Goal: Task Accomplishment & Management: Manage account settings

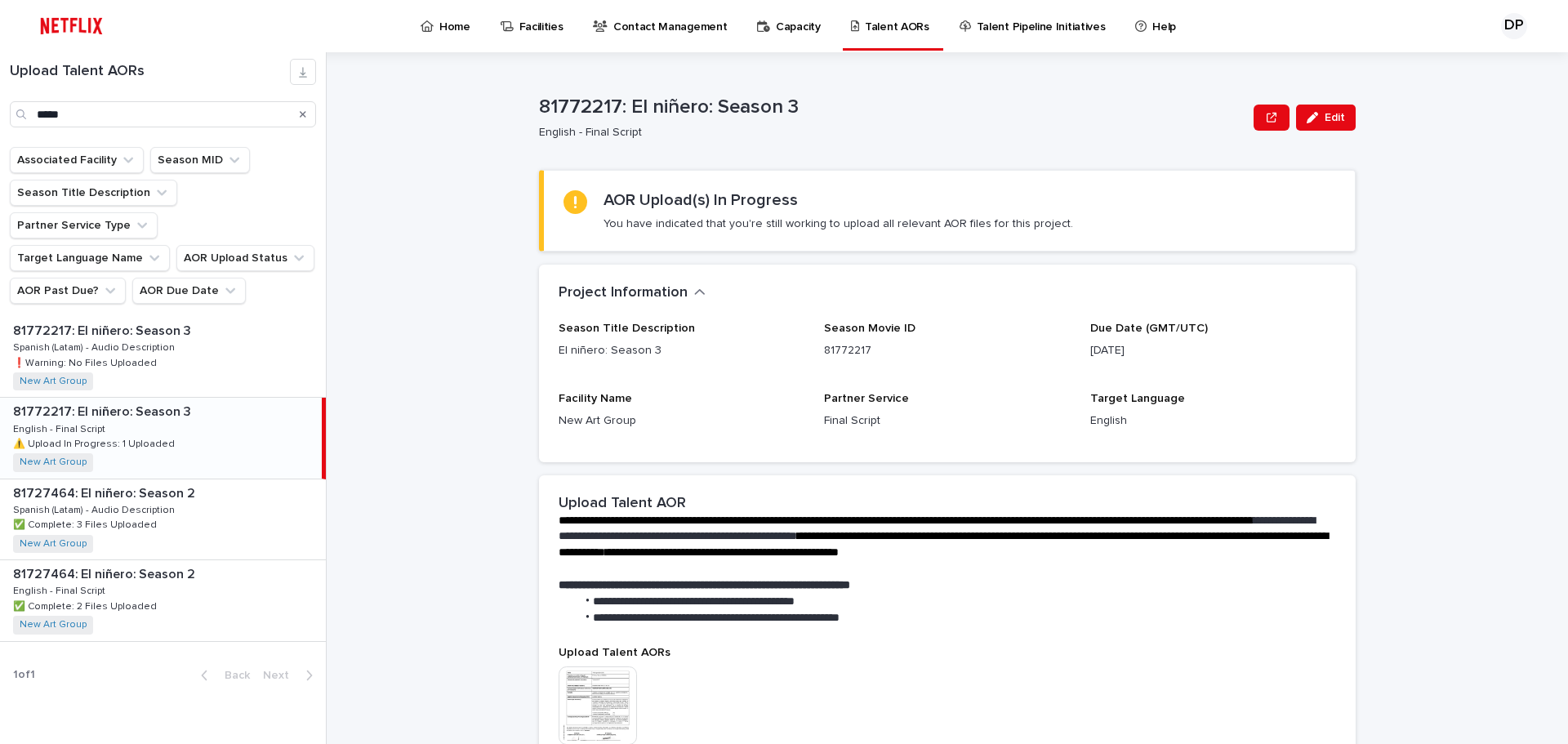
click at [160, 436] on p "⚠️ Upload In Progress: 1 Uploaded" at bounding box center [95, 443] width 165 height 15
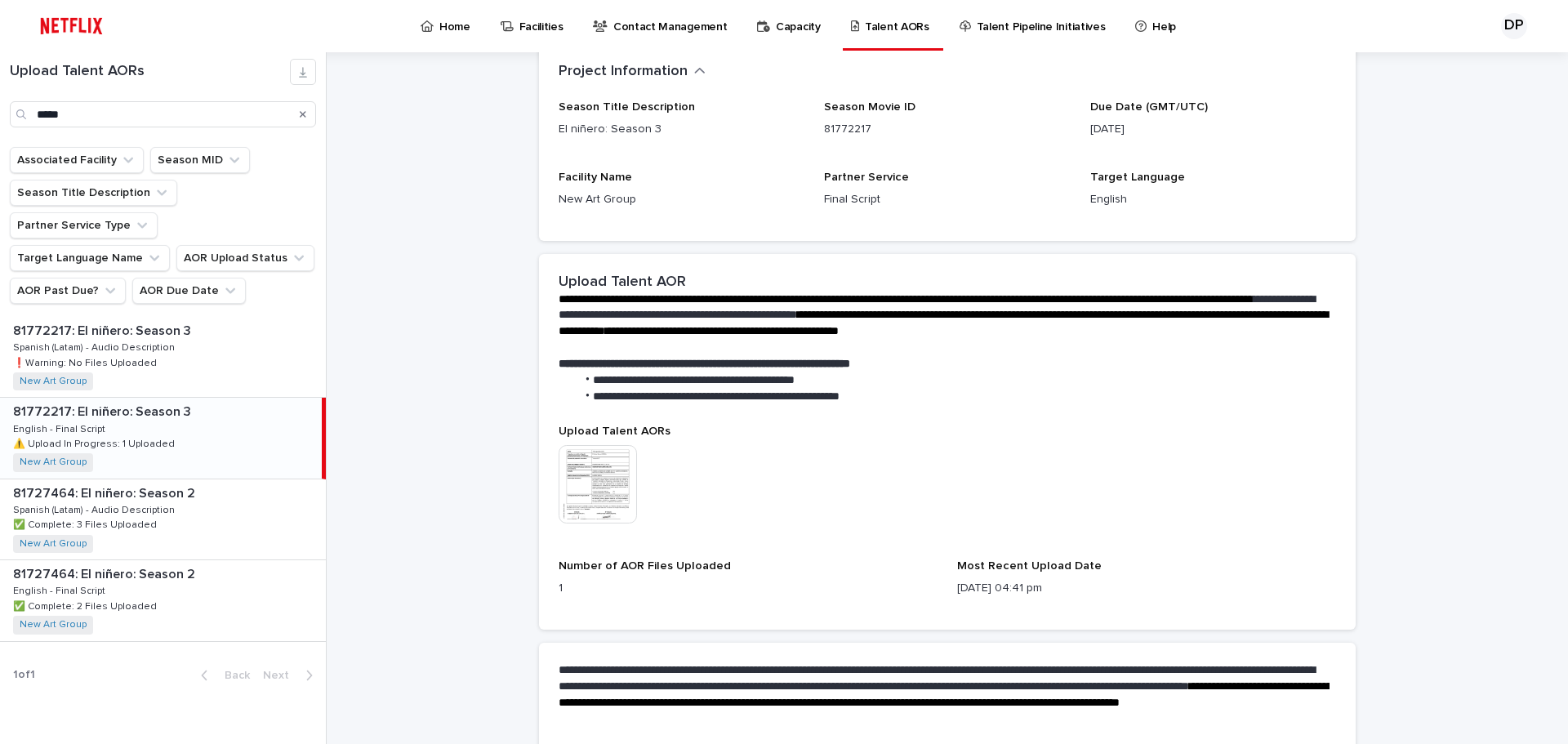
scroll to position [360, 0]
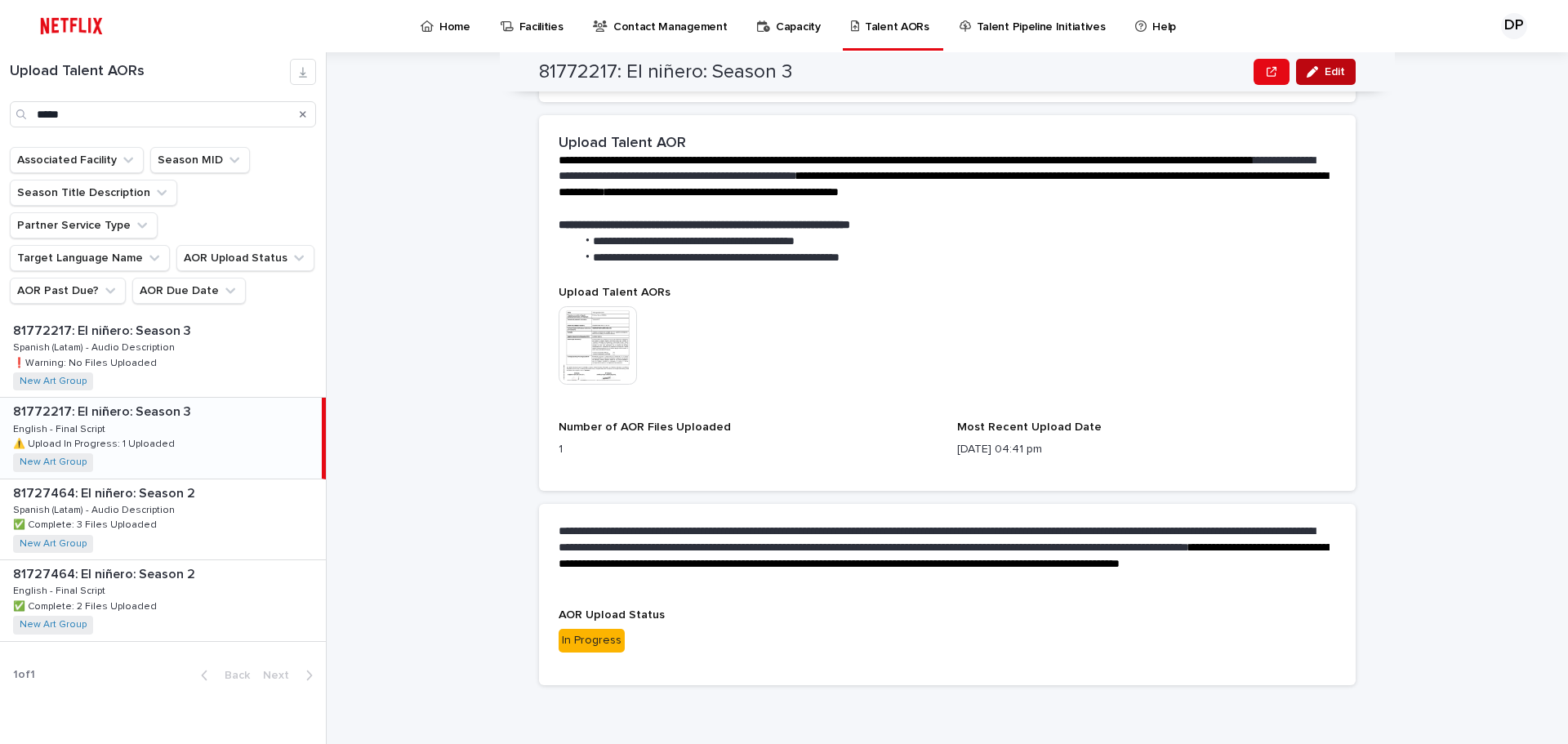
click at [1341, 76] on button "Edit" at bounding box center [1326, 72] width 60 height 26
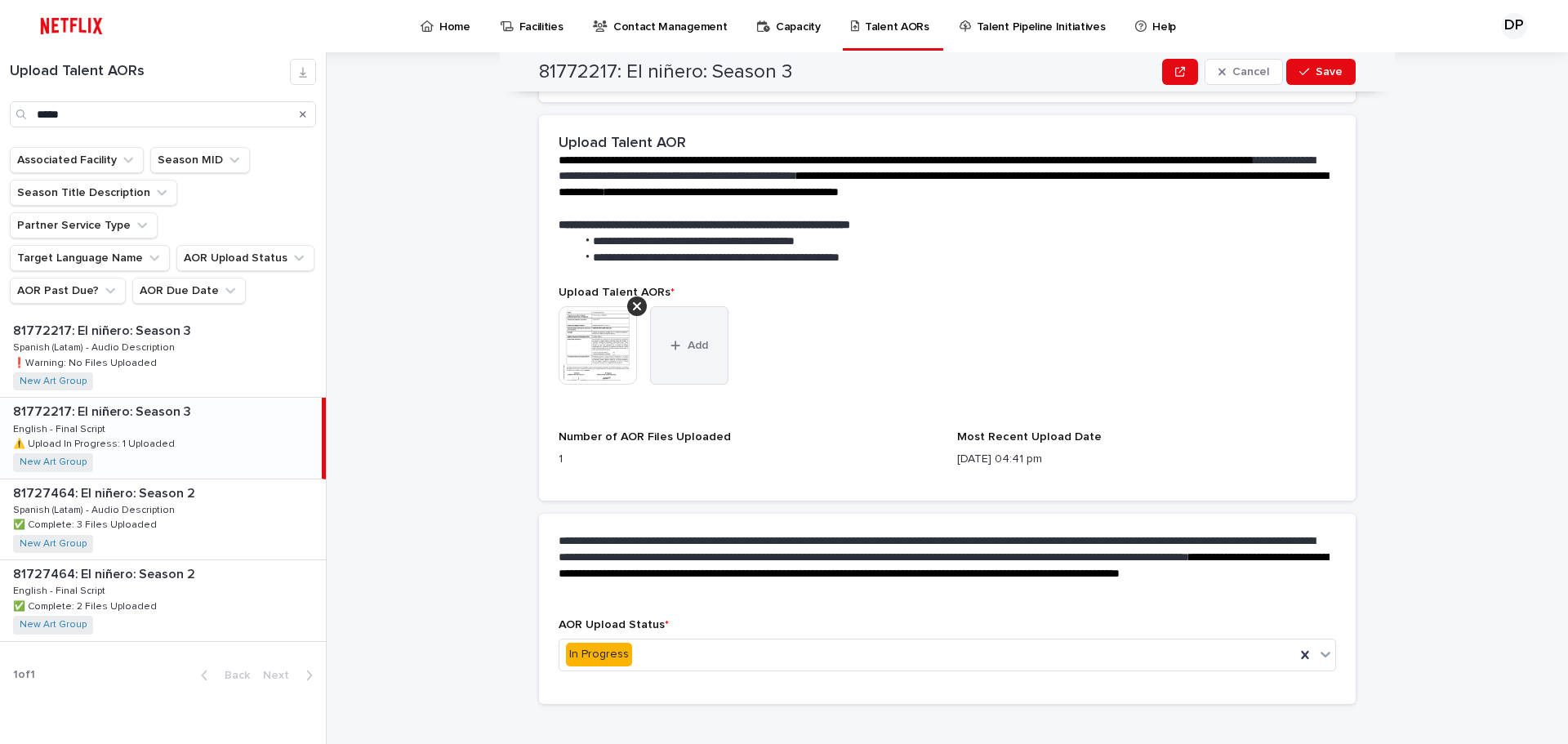
click at [670, 367] on button "Add" at bounding box center [689, 345] width 78 height 78
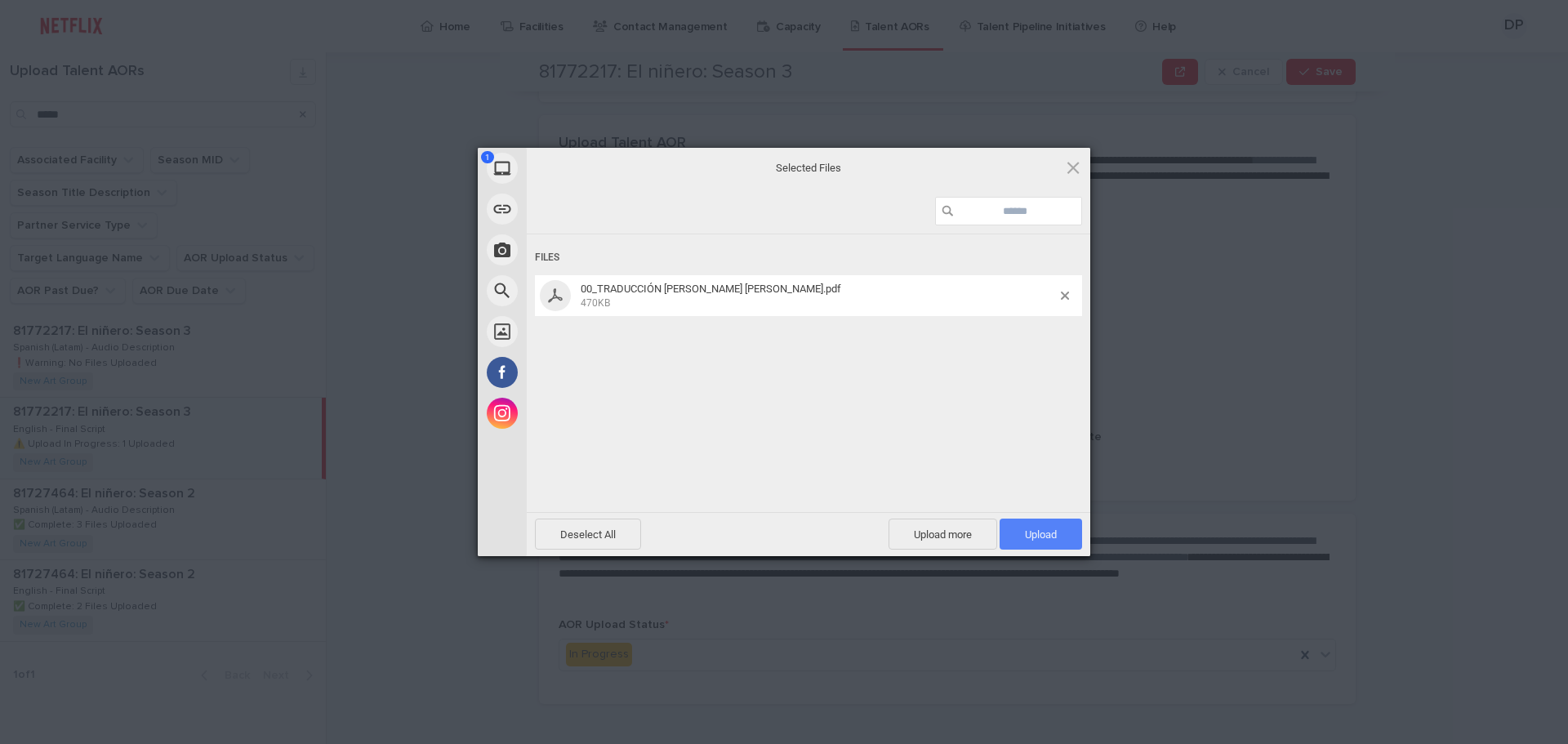
click at [1048, 536] on span "Upload 1" at bounding box center [1042, 534] width 32 height 12
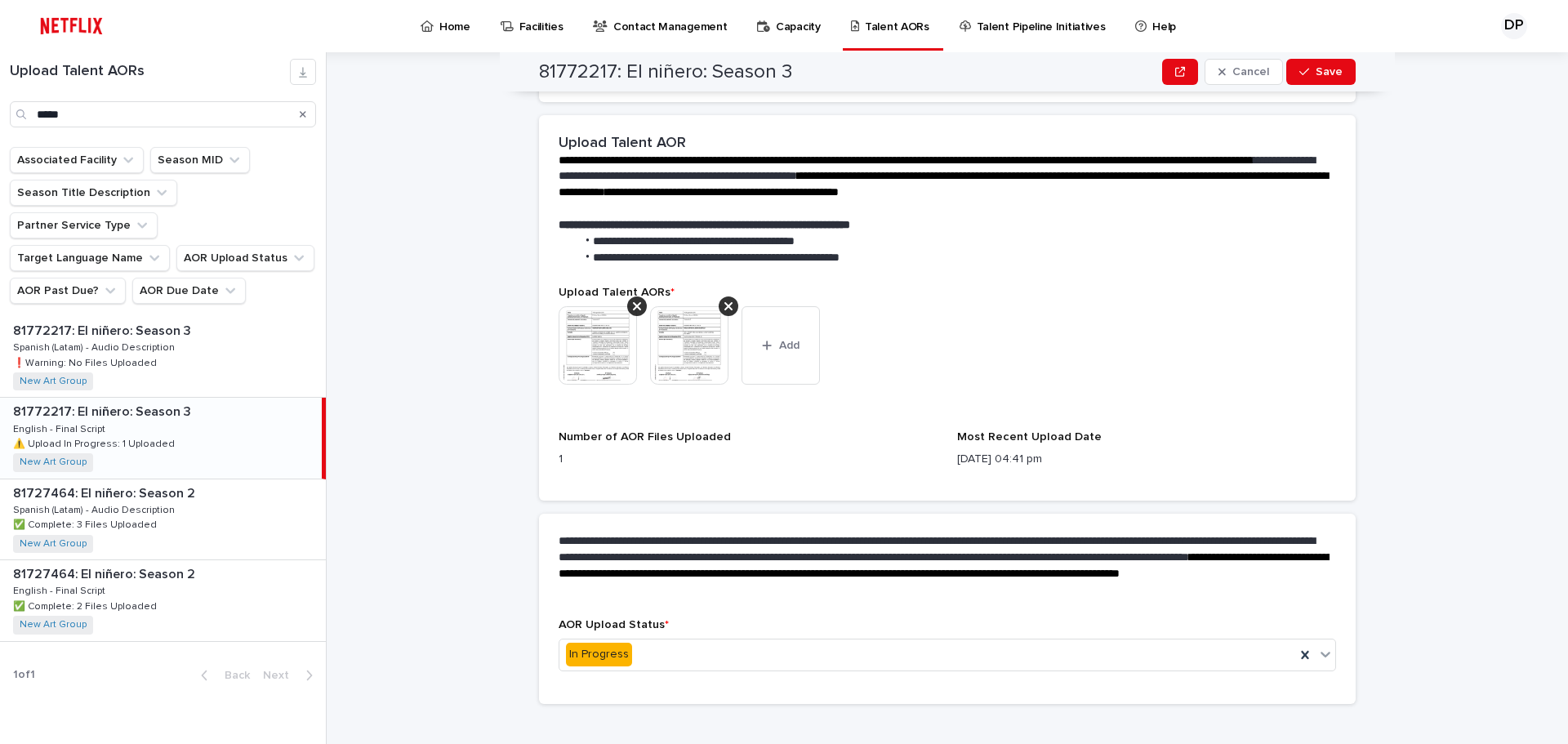
scroll to position [0, 0]
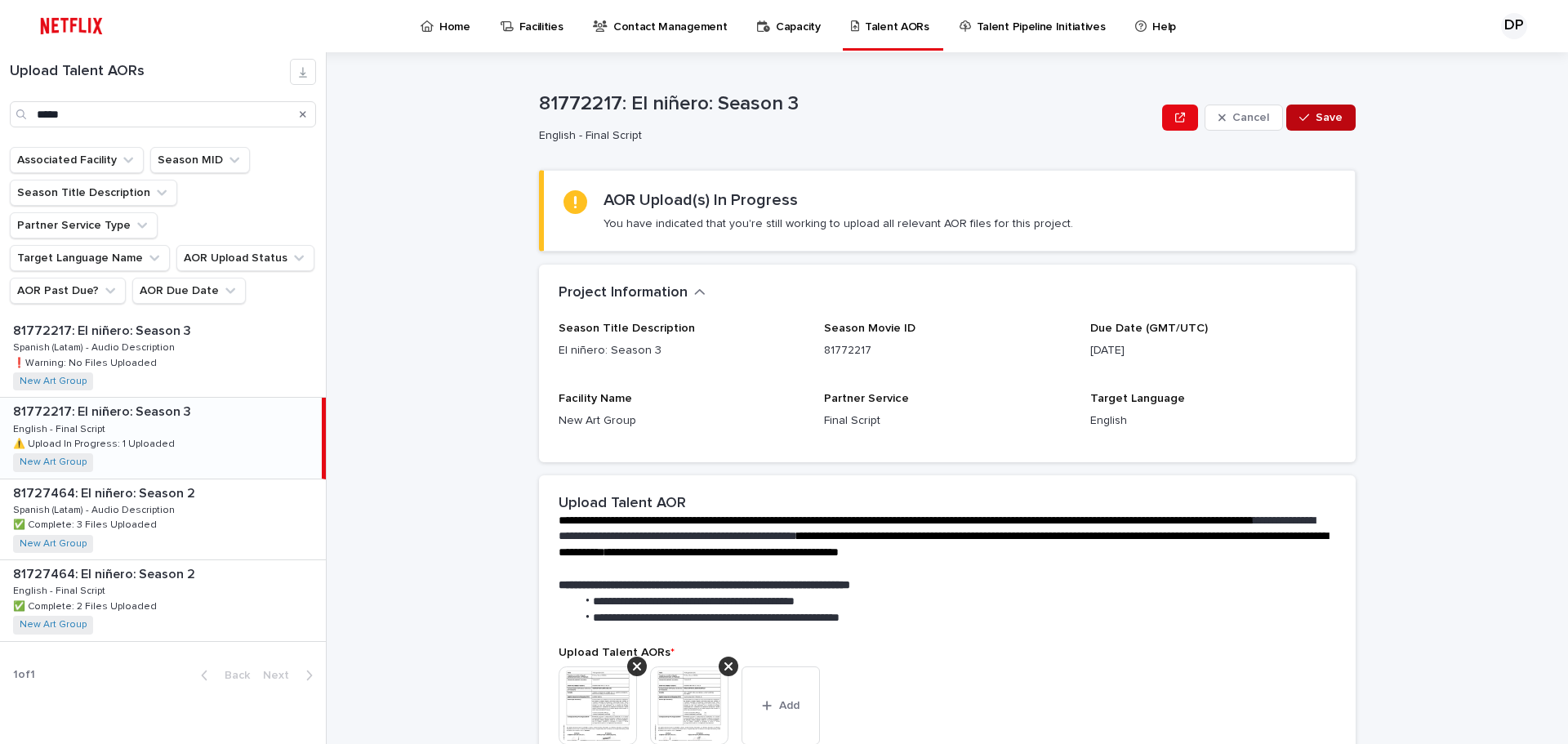
click at [1324, 126] on button "Save" at bounding box center [1320, 118] width 69 height 26
drag, startPoint x: 536, startPoint y: 99, endPoint x: 610, endPoint y: 99, distance: 74.0
click at [610, 99] on p "81772217: El niñero: Season 3" at bounding box center [892, 107] width 708 height 24
copy p "81772217"
drag, startPoint x: 1110, startPoint y: 423, endPoint x: 1097, endPoint y: 410, distance: 18.4
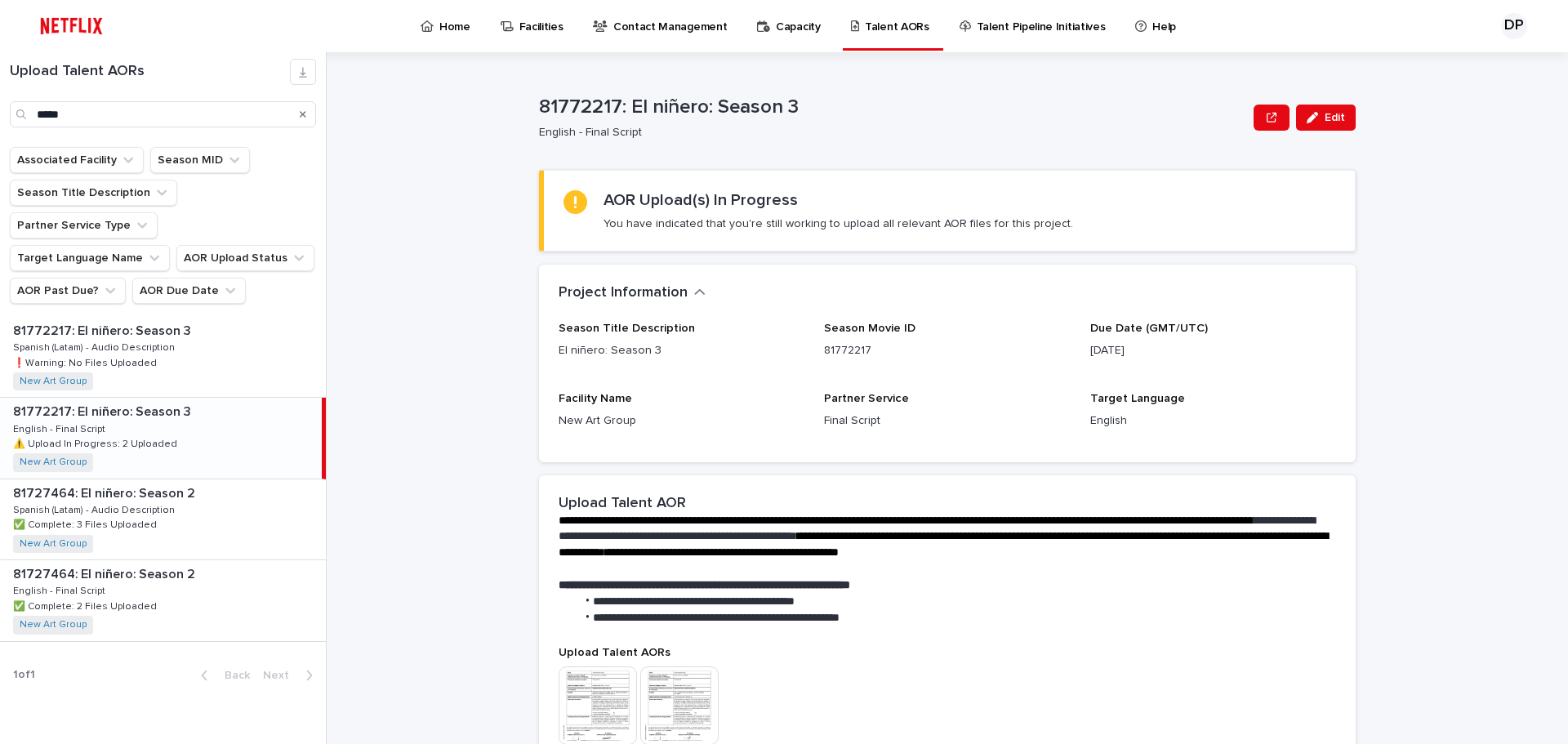
click at [1111, 423] on p "English" at bounding box center [1214, 421] width 246 height 17
click at [1316, 118] on div "button" at bounding box center [1316, 117] width 18 height 11
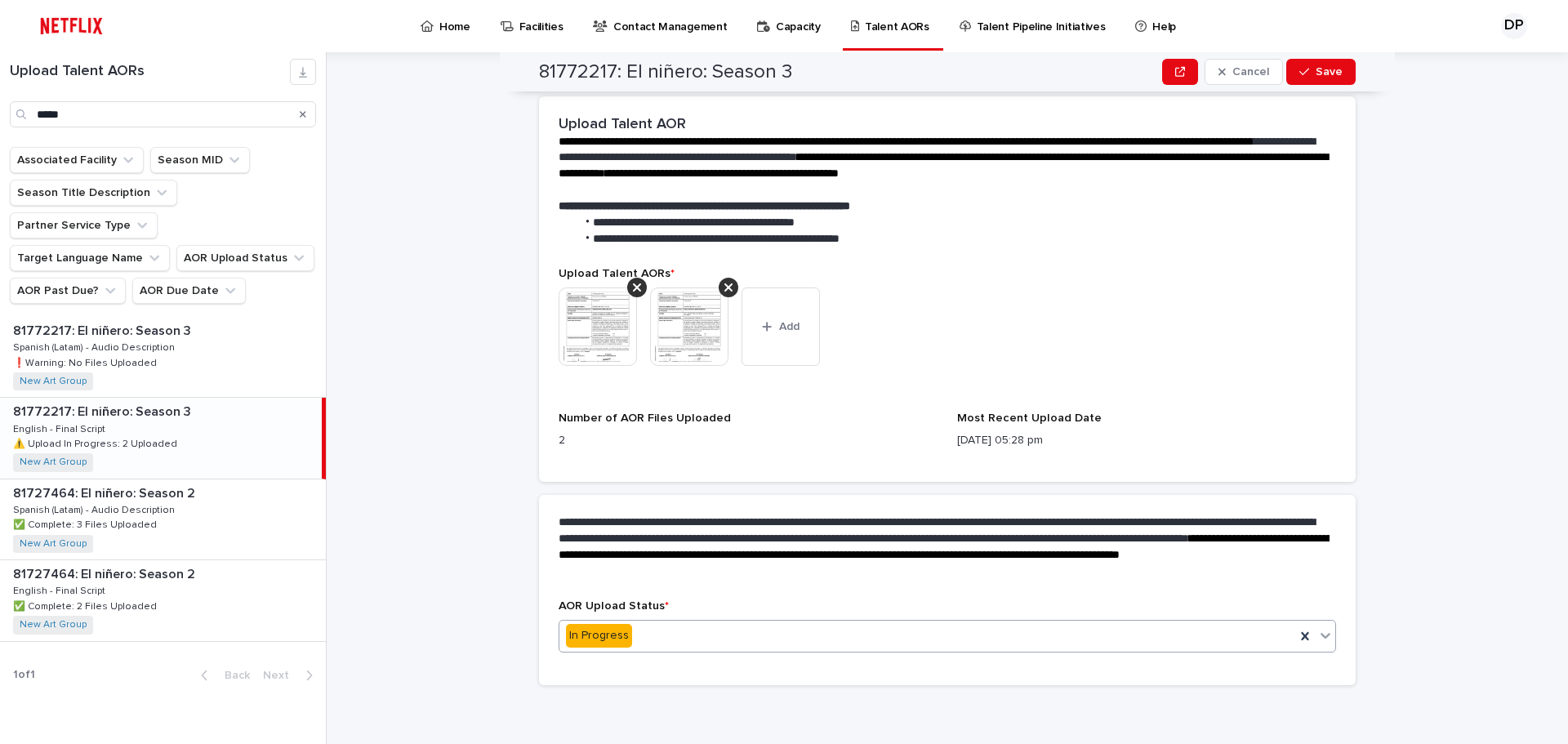
click at [750, 638] on div "In Progress" at bounding box center [927, 636] width 736 height 27
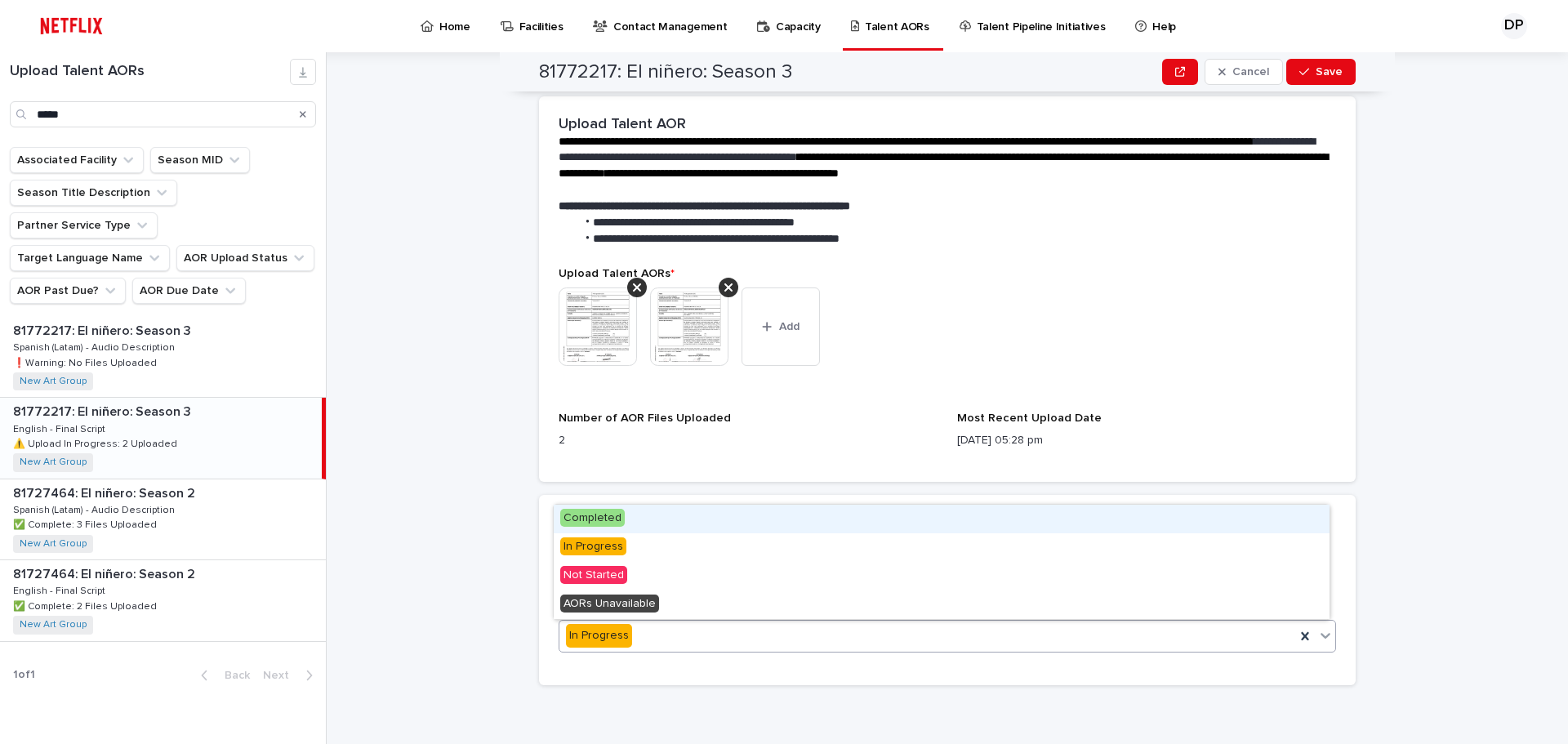
click at [577, 507] on div "Completed" at bounding box center [941, 519] width 776 height 28
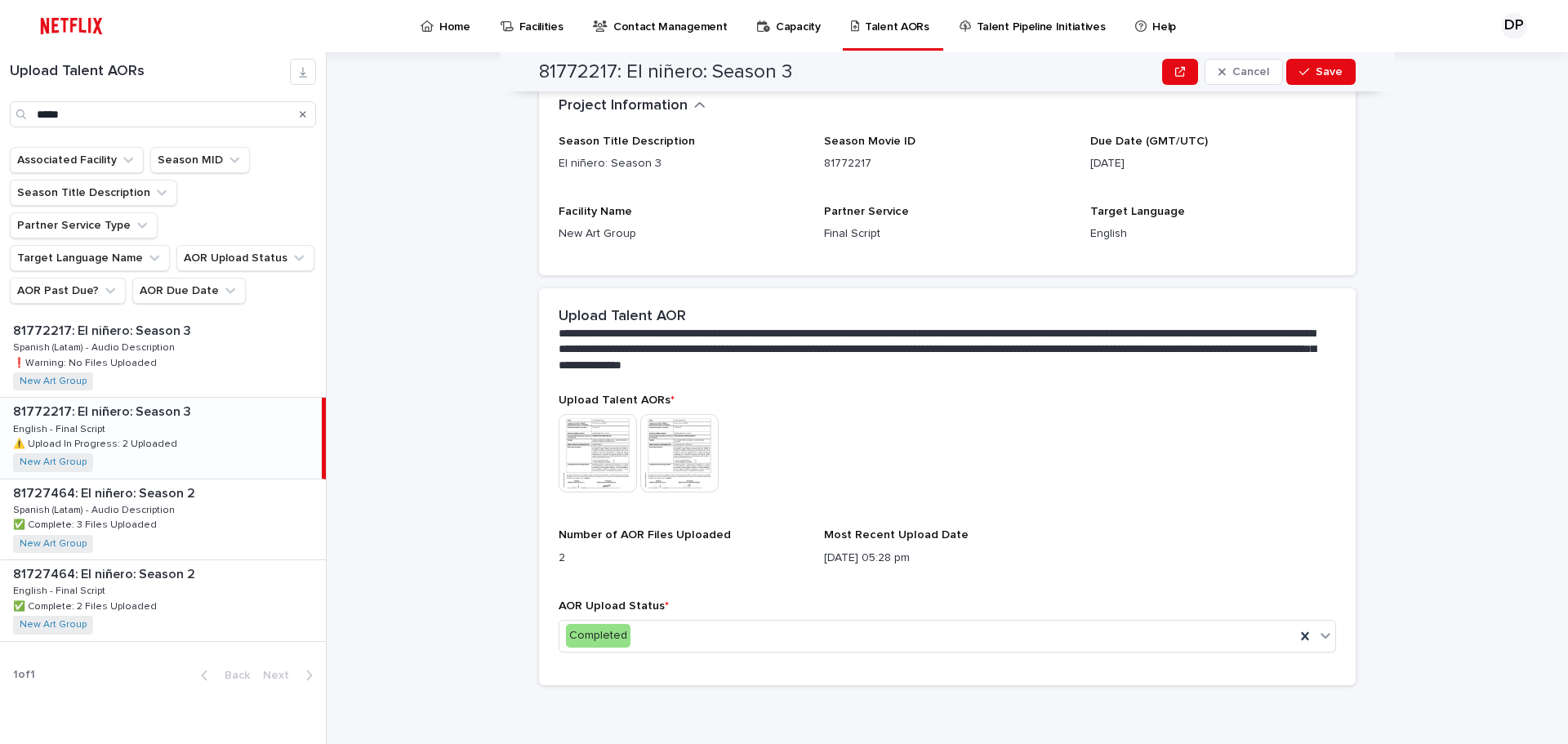
scroll to position [0, 0]
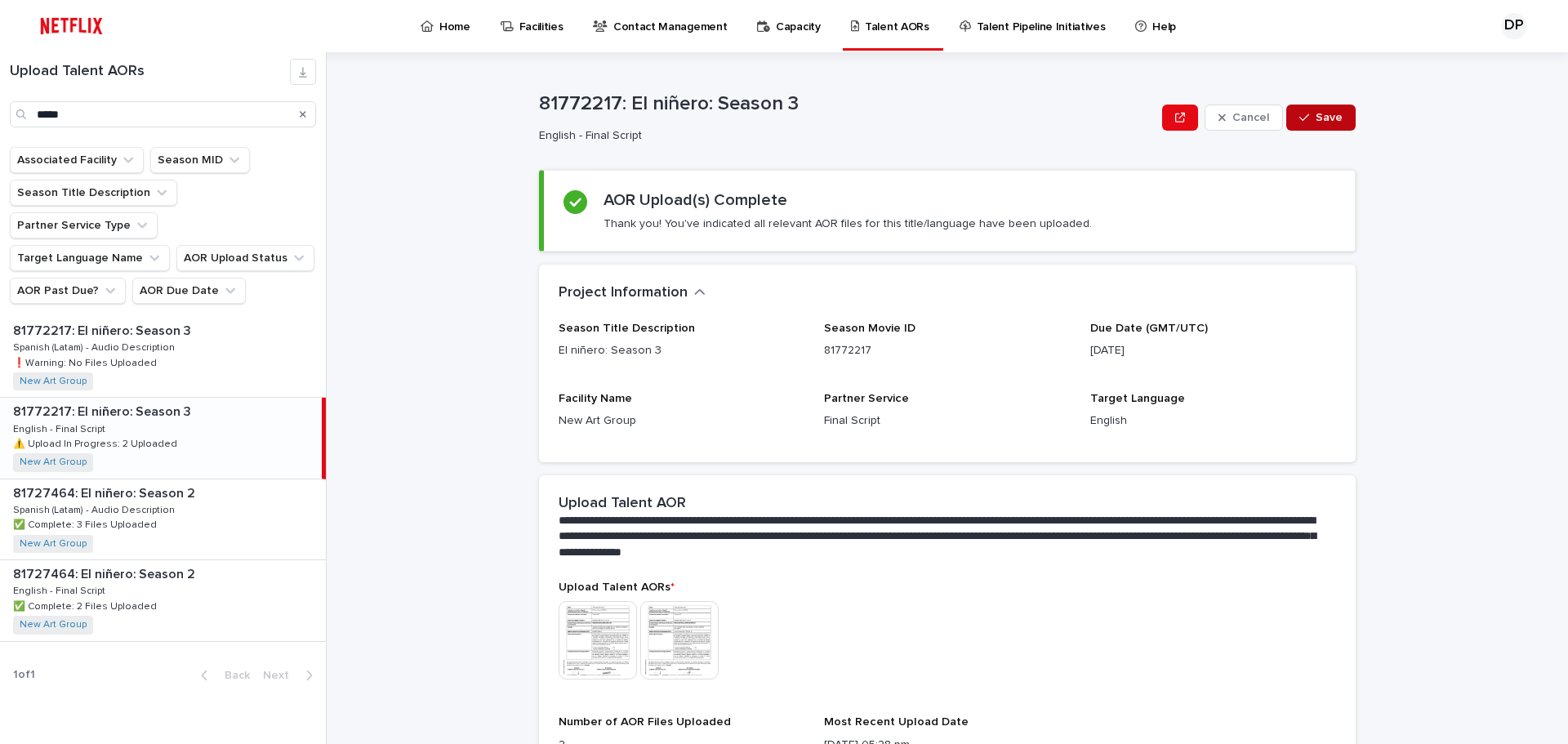
click at [1339, 108] on button "Save" at bounding box center [1320, 118] width 69 height 26
click at [392, 83] on div "**********" at bounding box center [956, 398] width 1222 height 692
